Goal: Information Seeking & Learning: Learn about a topic

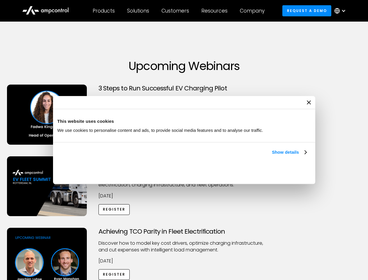
click at [272, 156] on link "Show details" at bounding box center [289, 152] width 34 height 7
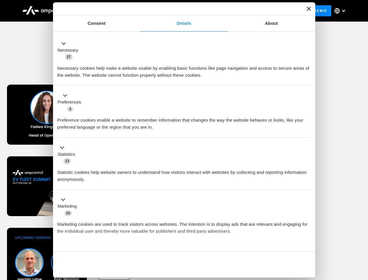
click at [307, 79] on div "Necessary cookies help make a website usable by enabling basic functions like p…" at bounding box center [184, 69] width 254 height 18
click at [362, 235] on div "Achieving TCO Parity in Fleet Electrification Discover how to model key cost dr…" at bounding box center [184, 274] width 366 height 92
click at [179, 11] on div "Customers" at bounding box center [176, 11] width 28 height 6
click at [103, 11] on div "Products" at bounding box center [104, 11] width 22 height 6
click at [138, 11] on div "Solutions" at bounding box center [138, 11] width 22 height 6
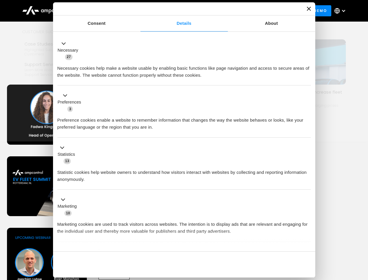
click at [176, 11] on div "Customers" at bounding box center [176, 11] width 28 height 6
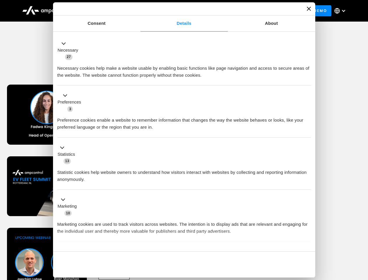
click at [216, 11] on div "Resources" at bounding box center [214, 11] width 26 height 6
click at [254, 11] on div "Company" at bounding box center [252, 11] width 25 height 6
click at [342, 11] on div at bounding box center [343, 10] width 5 height 5
